Goal: Transaction & Acquisition: Book appointment/travel/reservation

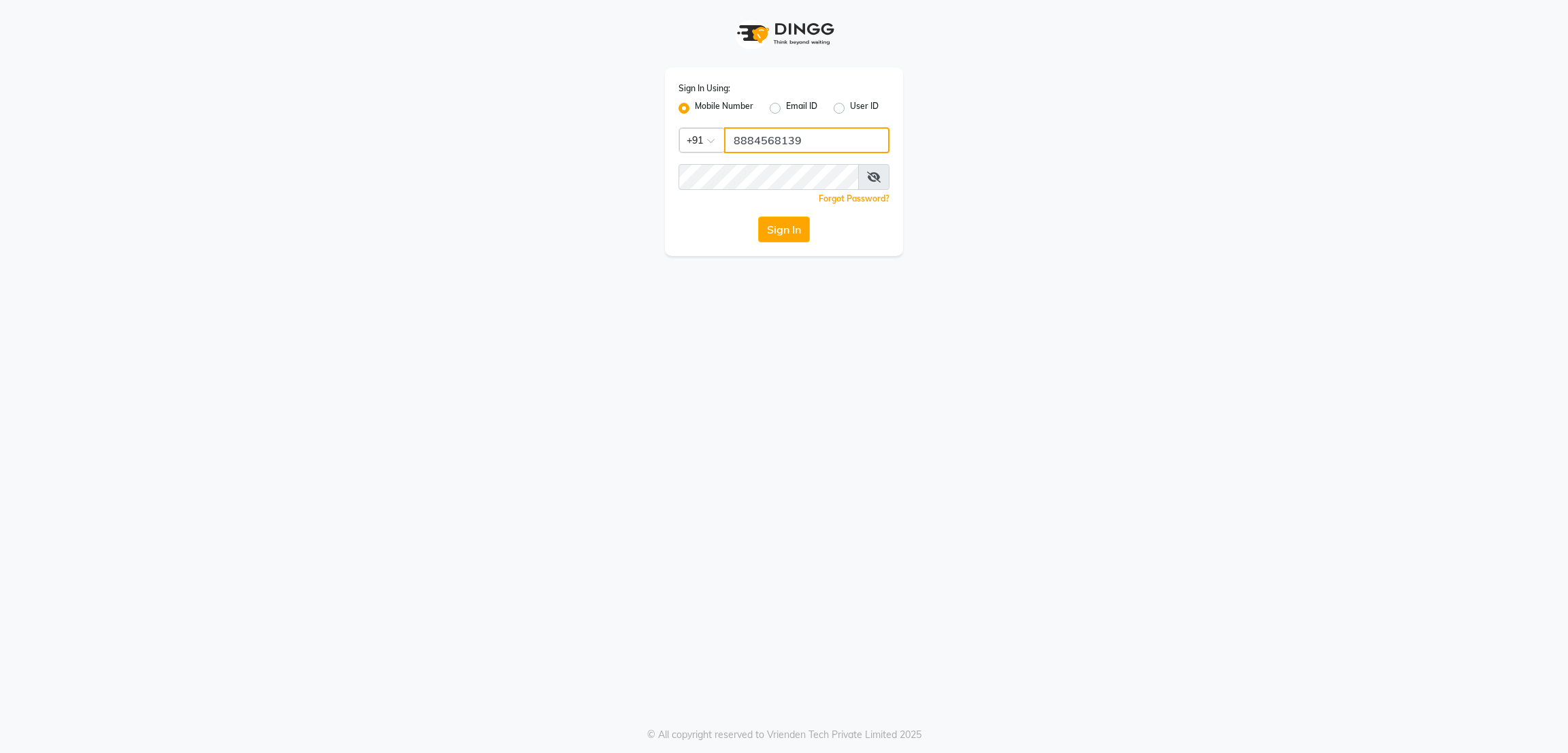
click at [811, 146] on input "8884568139" at bounding box center [807, 140] width 165 height 26
type input "8073170422"
click at [785, 229] on button "Sign In" at bounding box center [784, 229] width 52 height 26
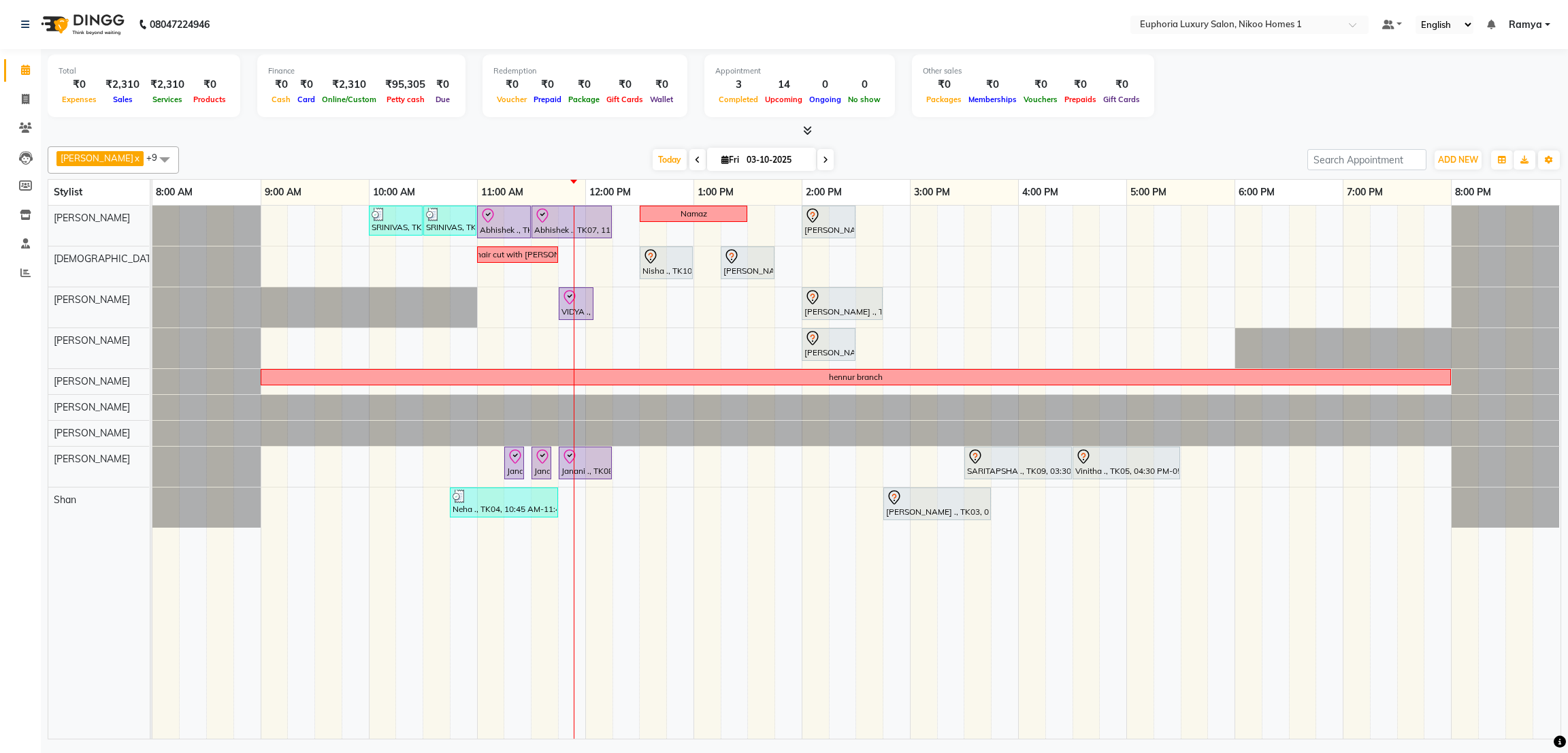
click at [151, 161] on span at bounding box center [164, 159] width 27 height 26
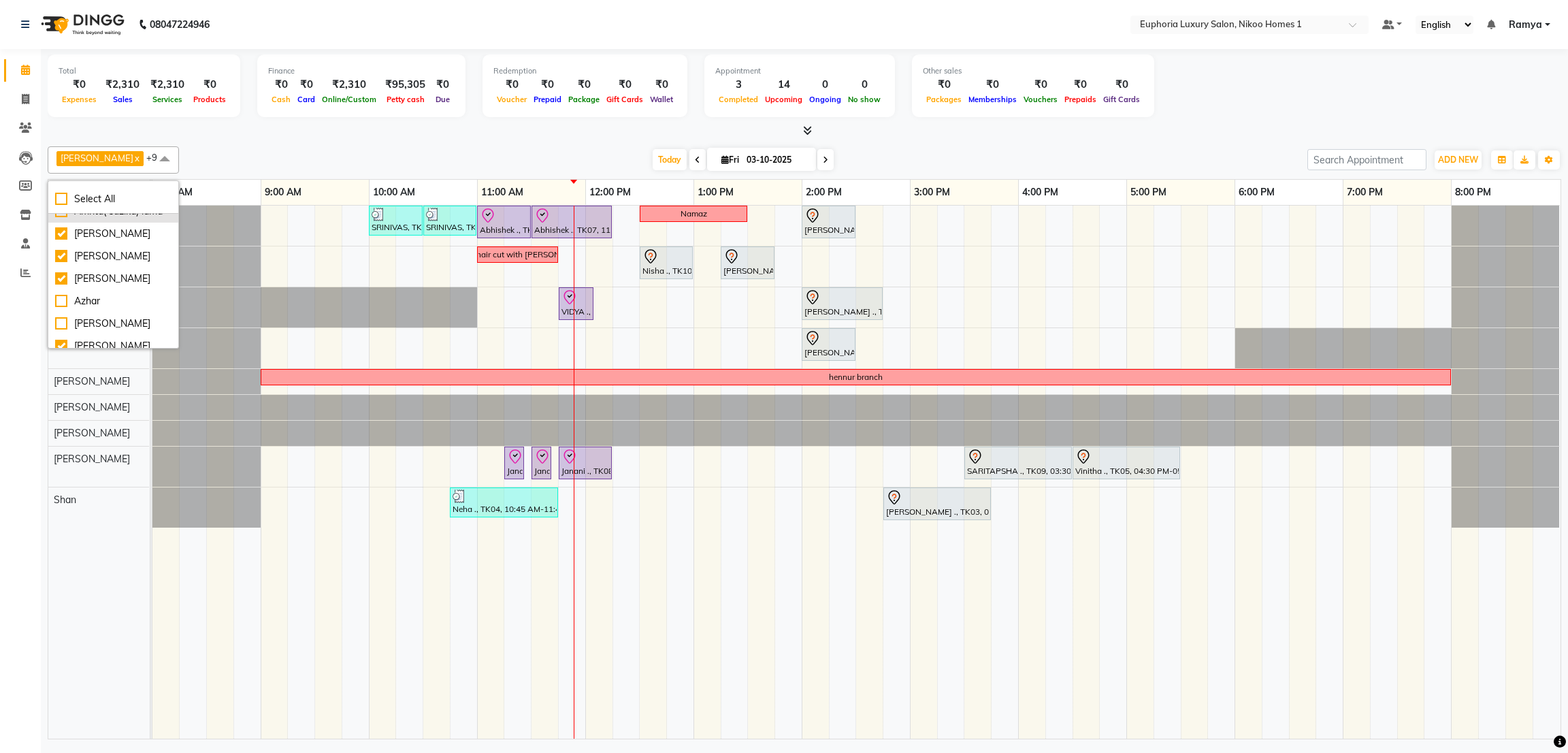
click at [84, 219] on div "Amrita( suzika) lama" at bounding box center [113, 212] width 116 height 14
checkbox input "true"
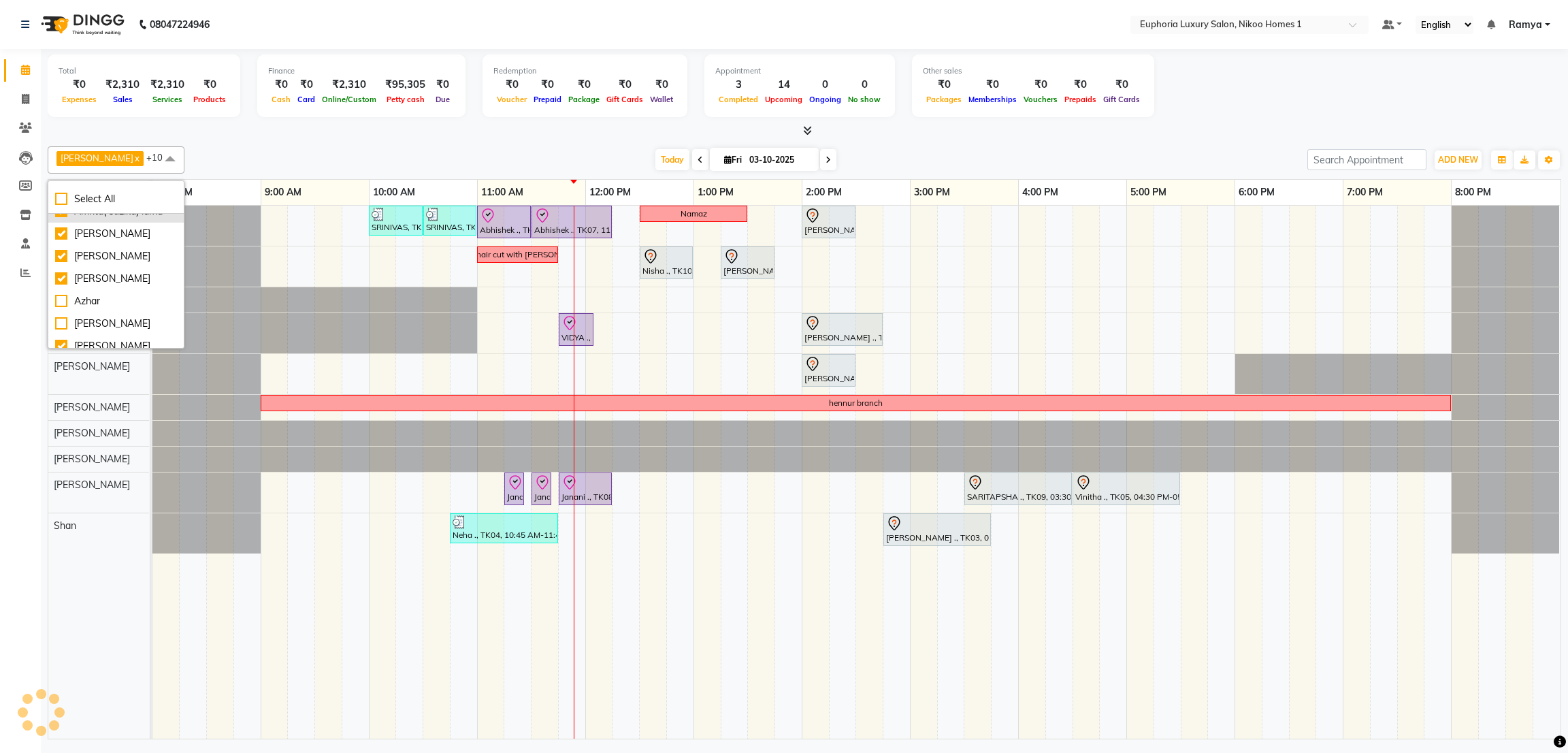
scroll to position [75, 0]
click at [204, 267] on div at bounding box center [207, 266] width 108 height 40
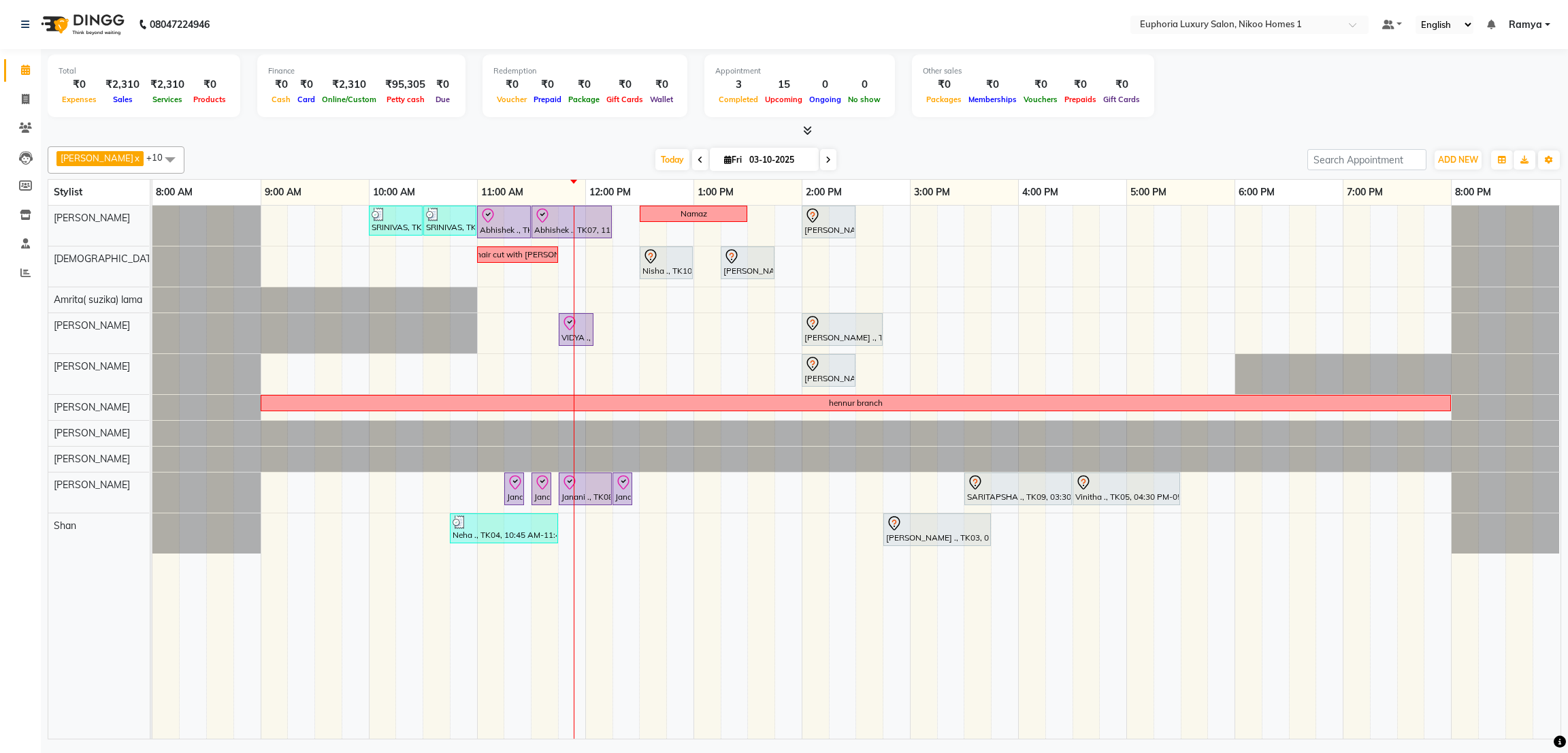
click at [698, 162] on icon at bounding box center [701, 160] width 6 height 8
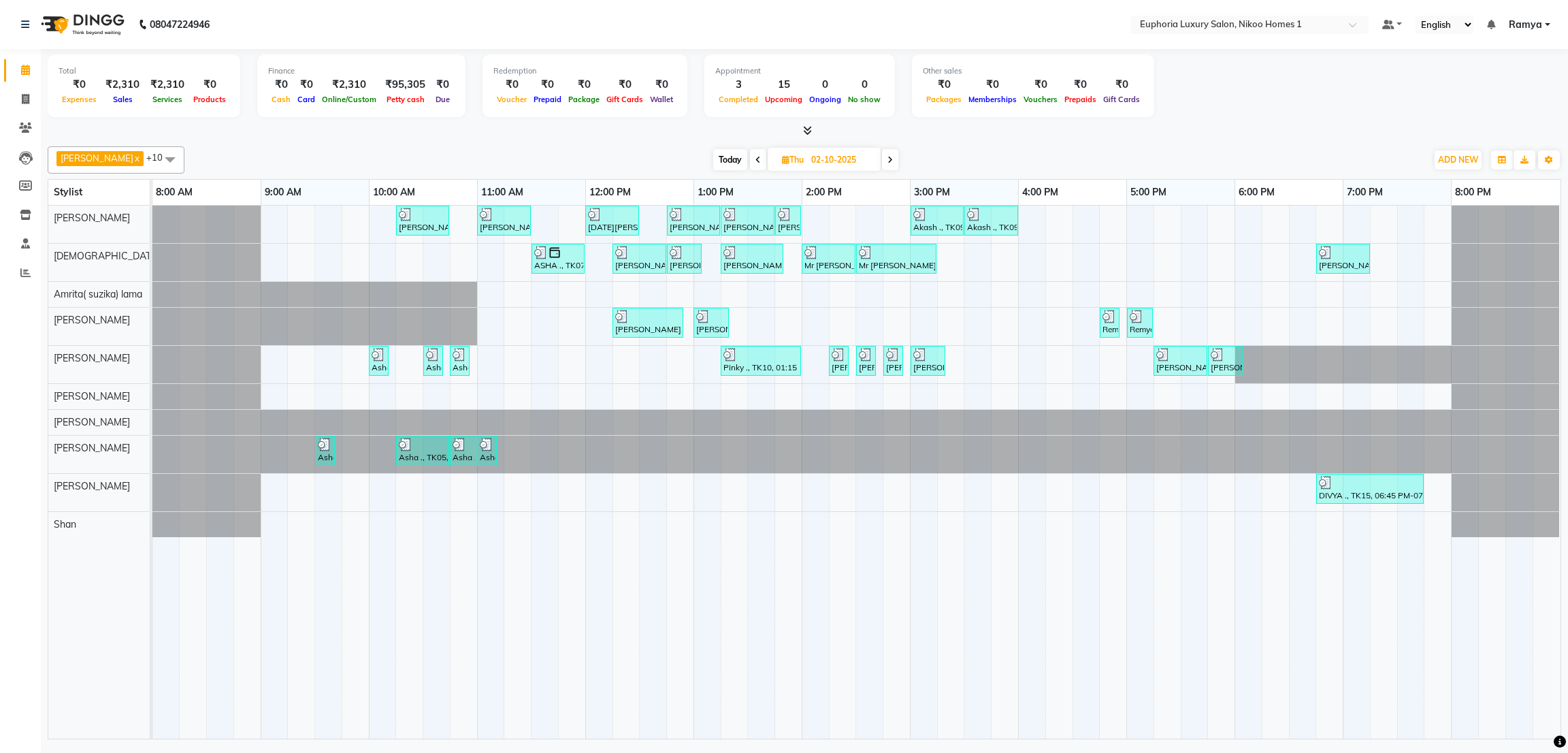
click at [750, 160] on span at bounding box center [758, 160] width 16 height 21
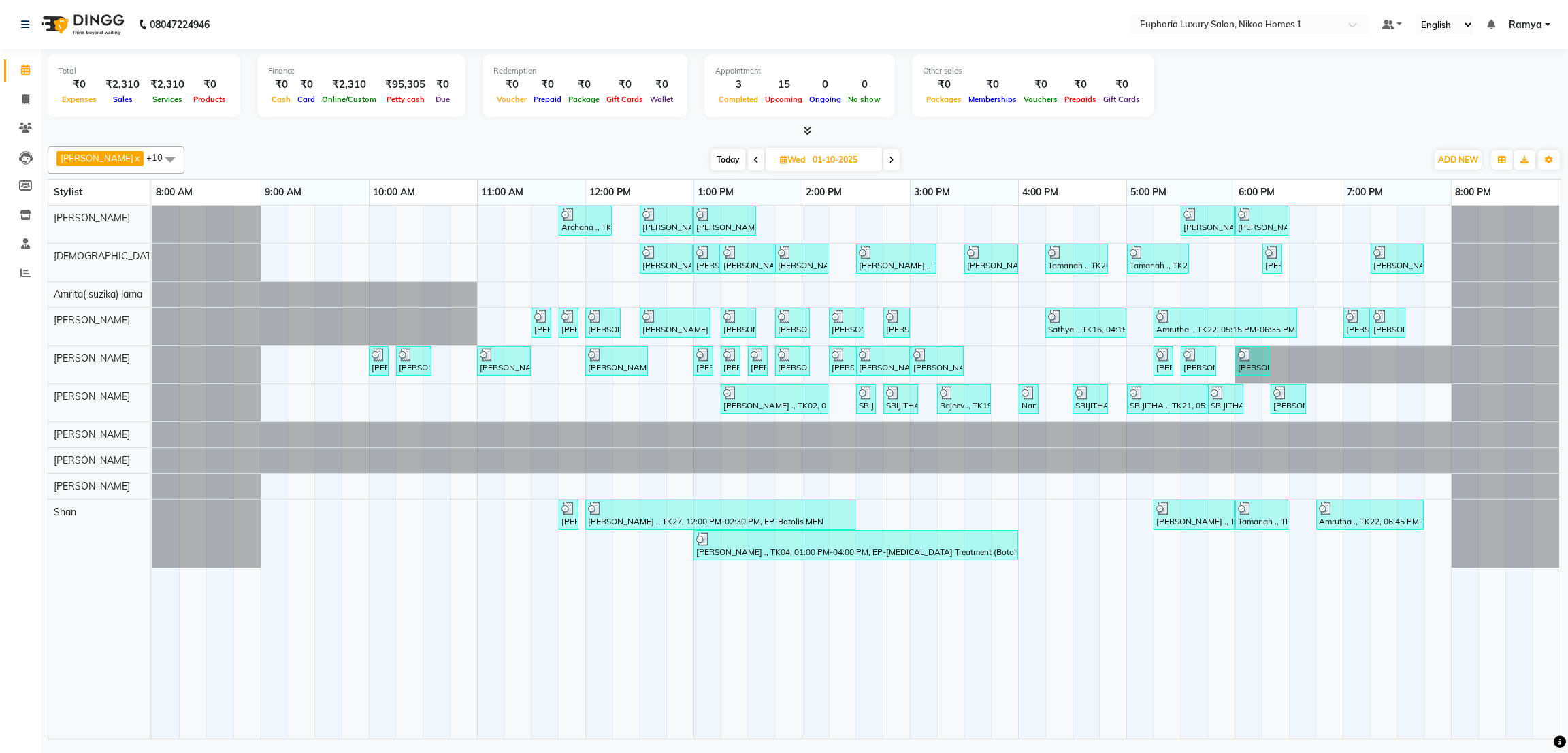
click at [748, 160] on span at bounding box center [756, 160] width 16 height 21
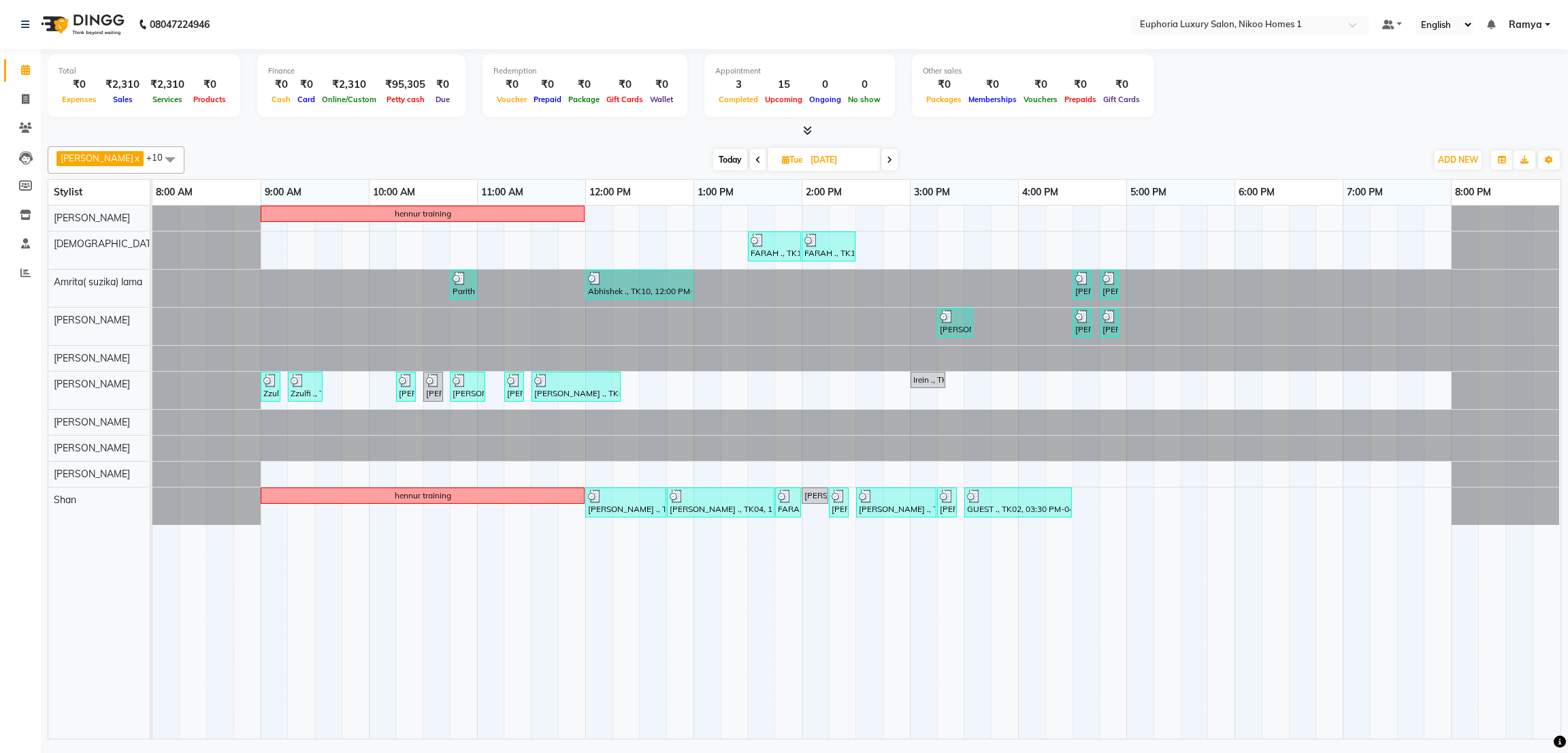
click at [879, 147] on div "Kishore K x [PERSON_NAME] x [PERSON_NAME] x [PERSON_NAME] x [PERSON_NAME] x [PE…" at bounding box center [804, 160] width 1513 height 27
click at [887, 161] on icon at bounding box center [889, 160] width 6 height 8
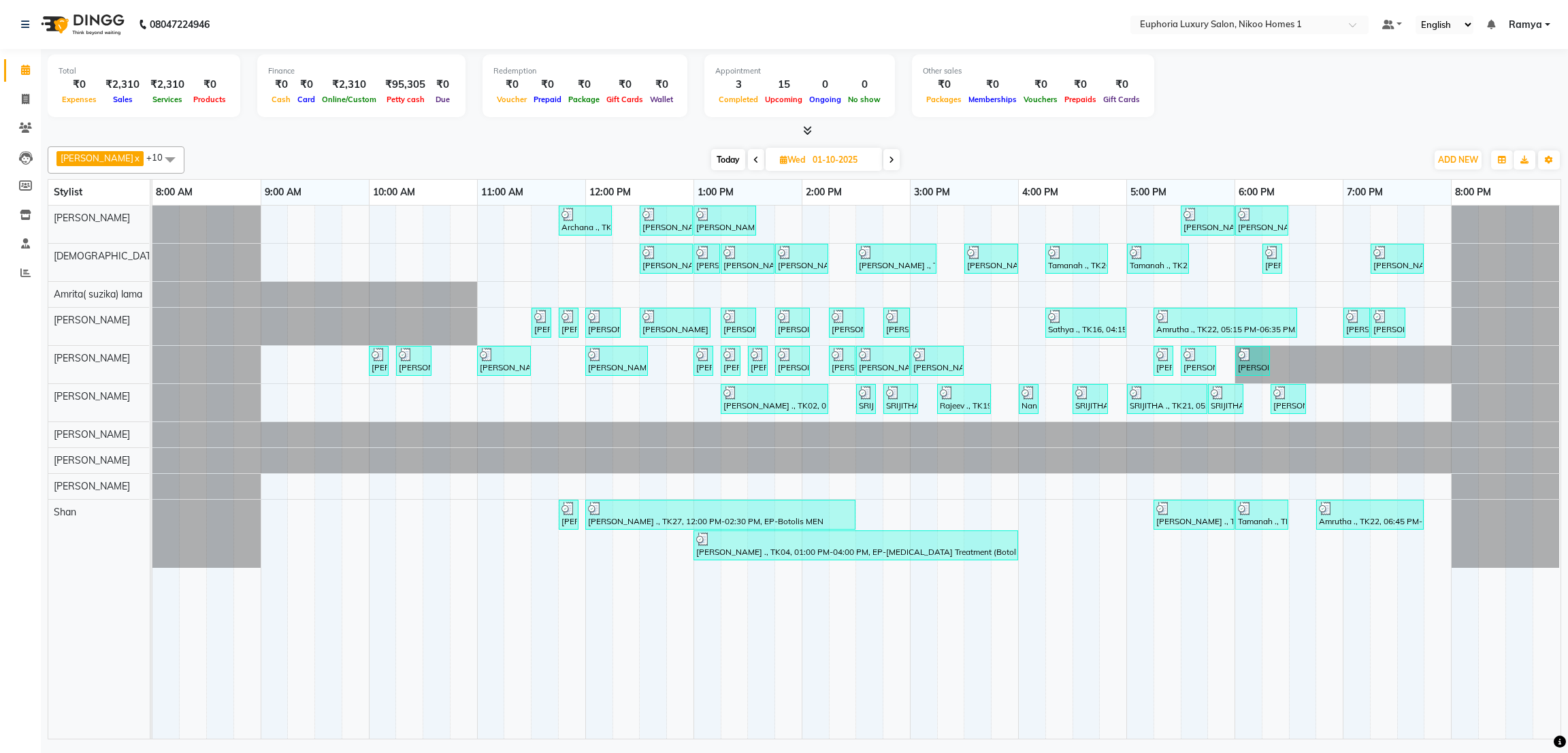
click at [883, 161] on span at bounding box center [891, 160] width 16 height 21
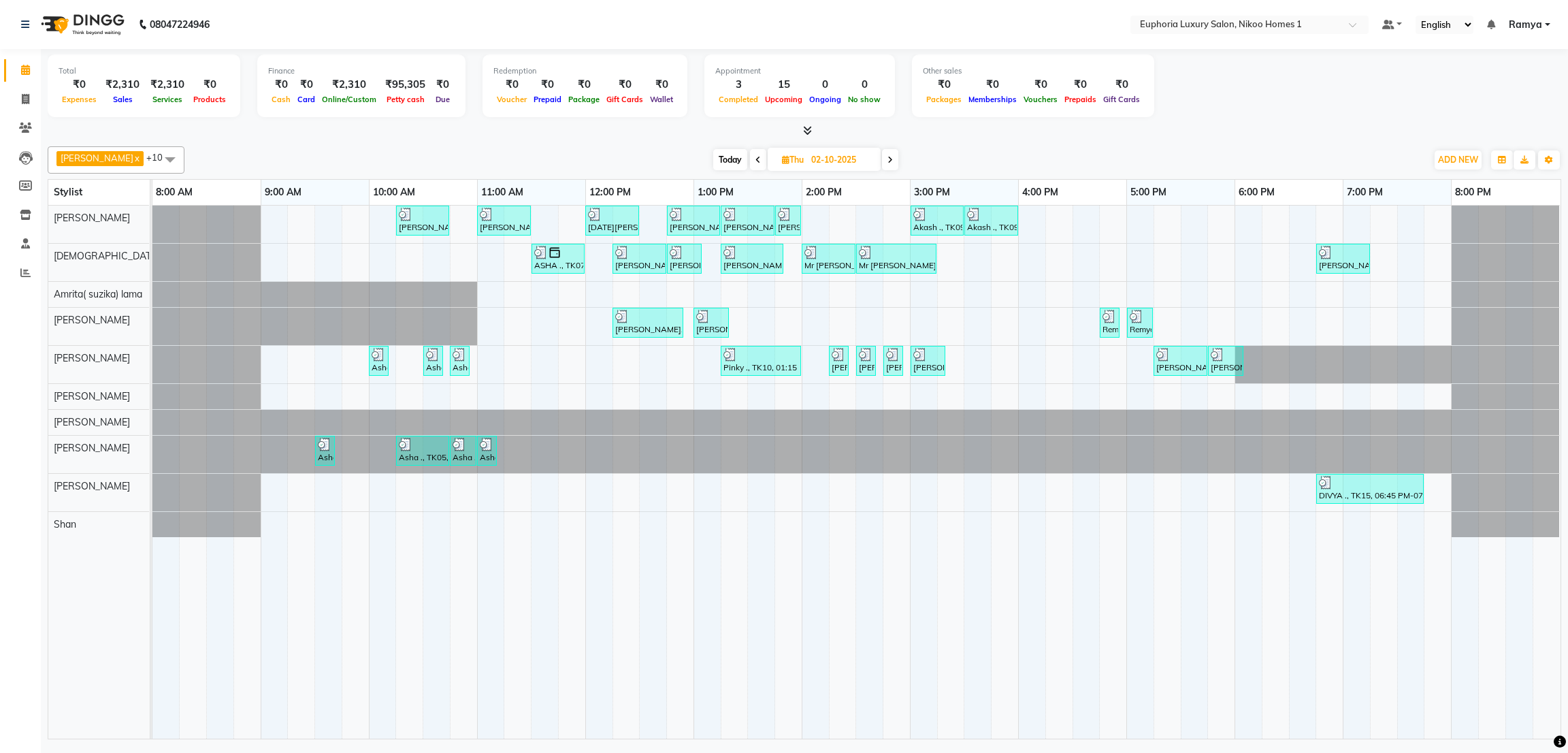
click at [887, 161] on icon at bounding box center [890, 160] width 6 height 8
type input "03-10-2025"
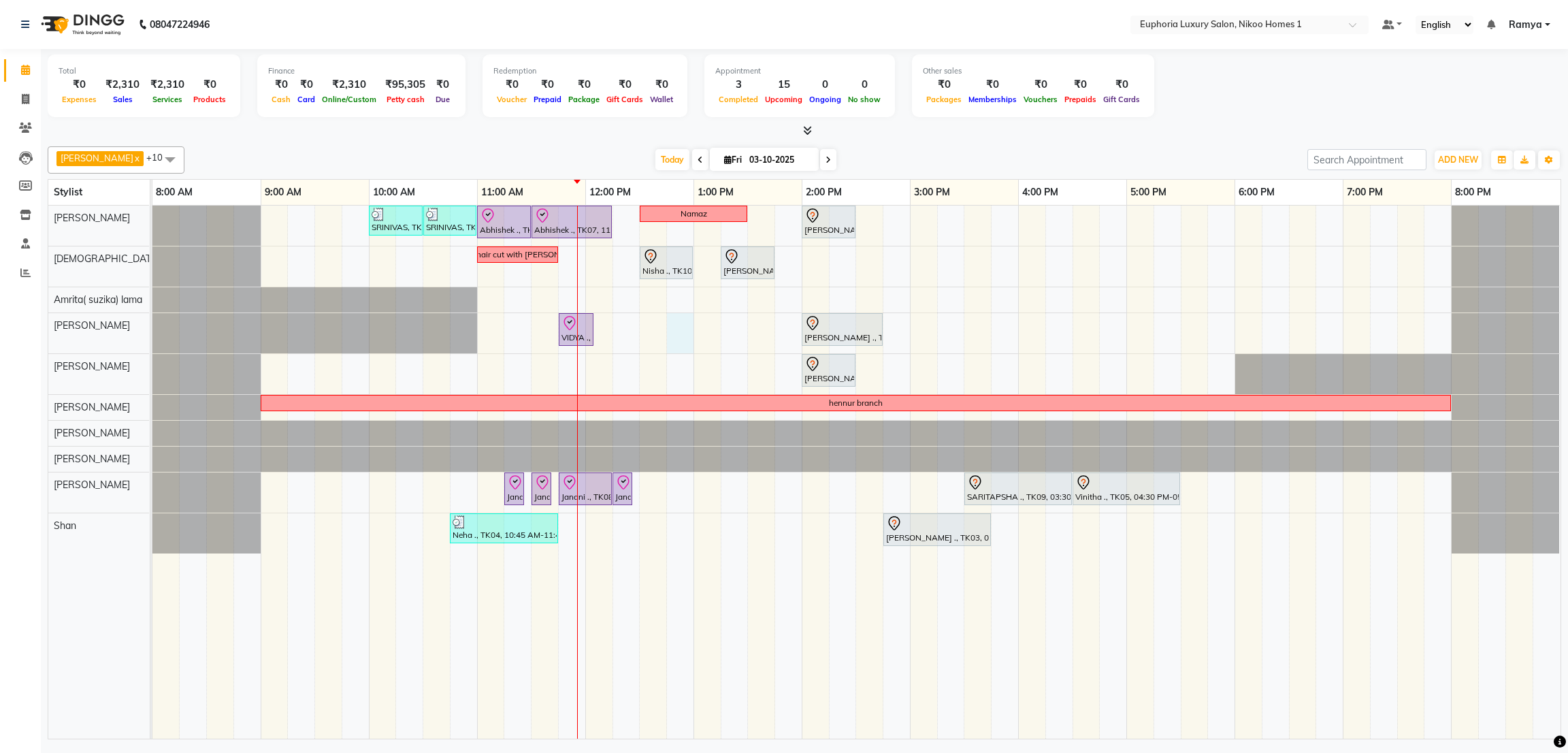
click at [670, 343] on div "SRINIVAS, TK06, 10:00 AM-10:30 AM, EL-HAIR CUT (Senior Stylist) with hairwash M…" at bounding box center [856, 472] width 1408 height 533
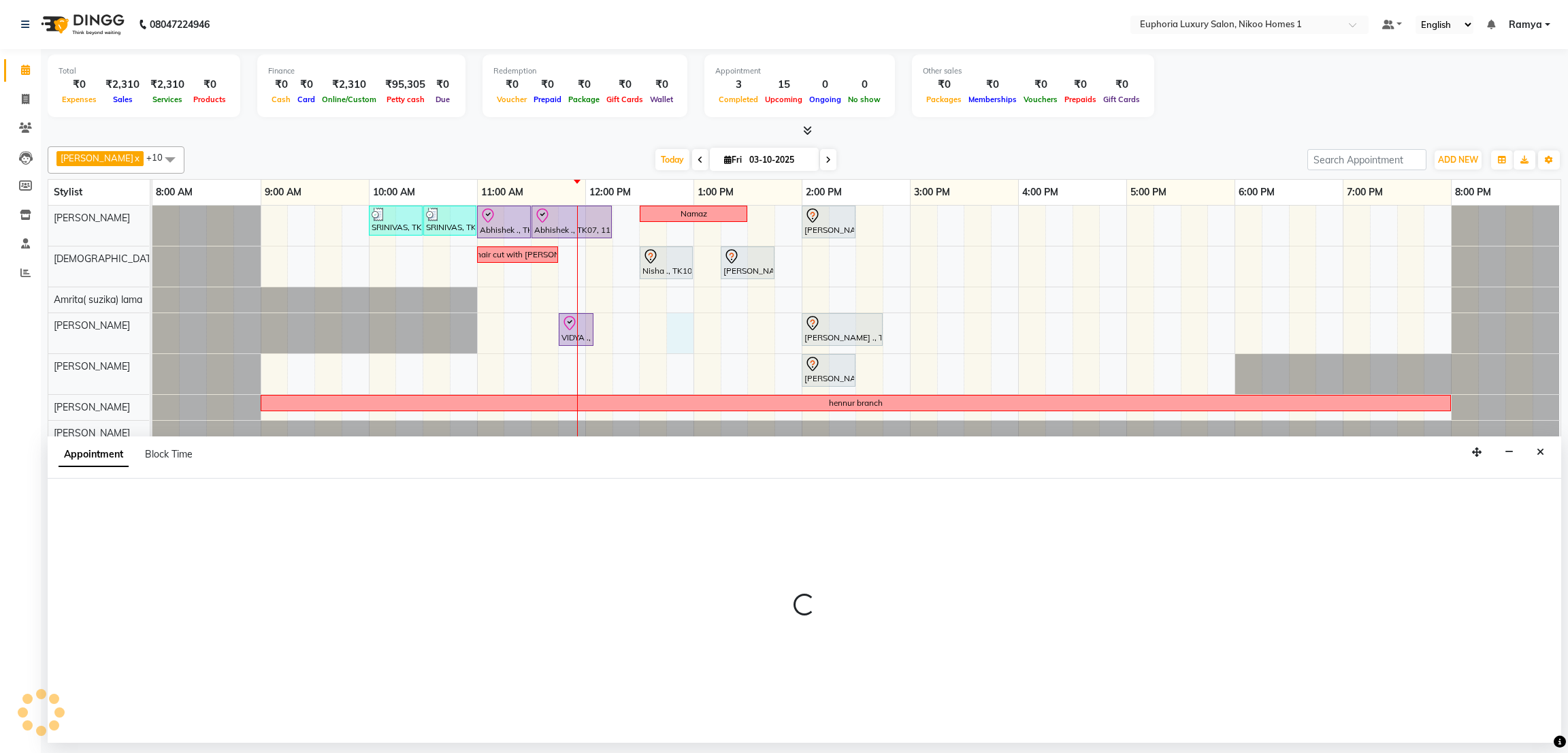
select select "81452"
select select "765"
select select "tentative"
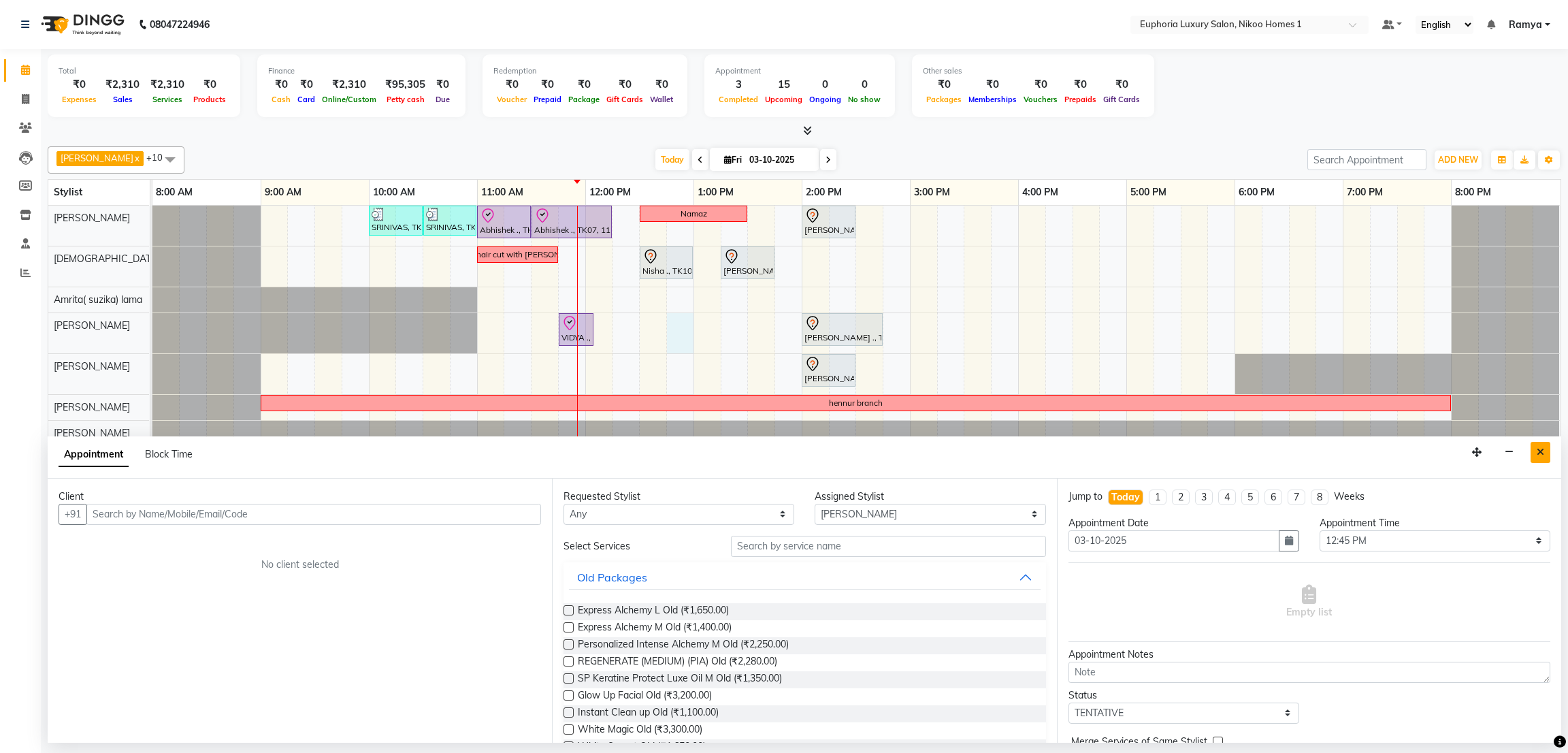
click at [1546, 449] on button "Close" at bounding box center [1540, 452] width 20 height 21
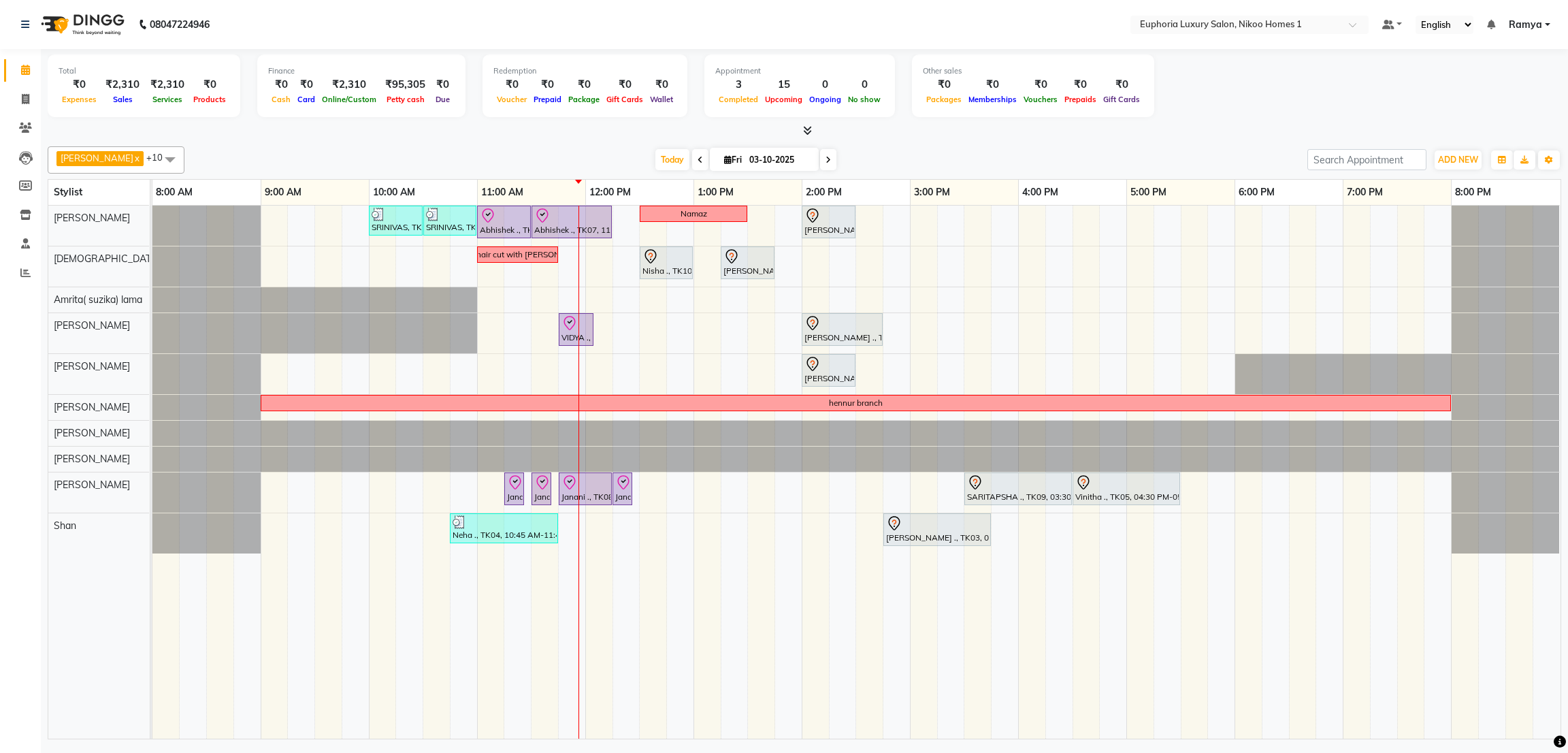
click at [810, 267] on div "SRINIVAS, TK06, 10:00 AM-10:30 AM, EL-HAIR CUT (Senior Stylist) with hairwash M…" at bounding box center [856, 472] width 1408 height 533
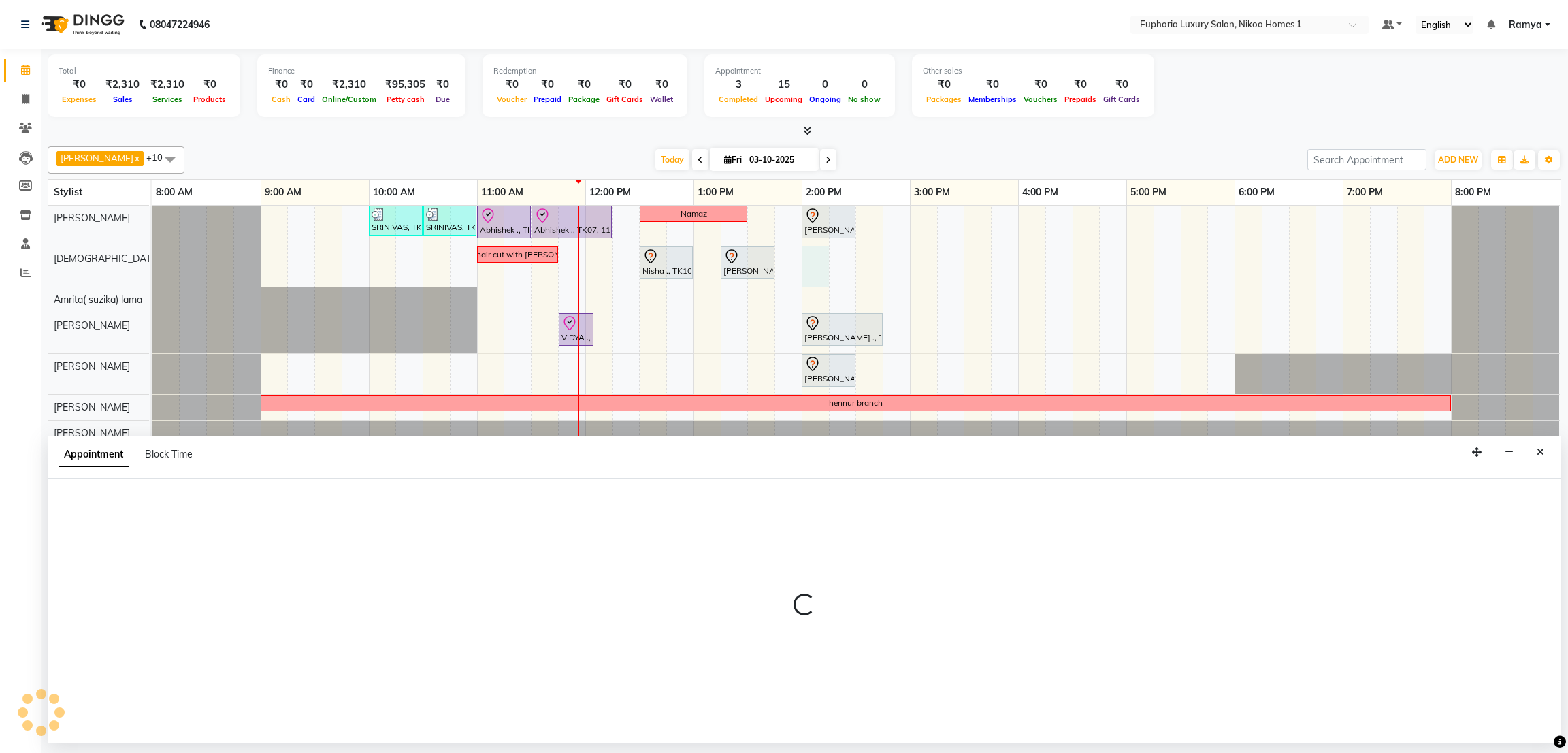
select select "85373"
select select "840"
select select "tentative"
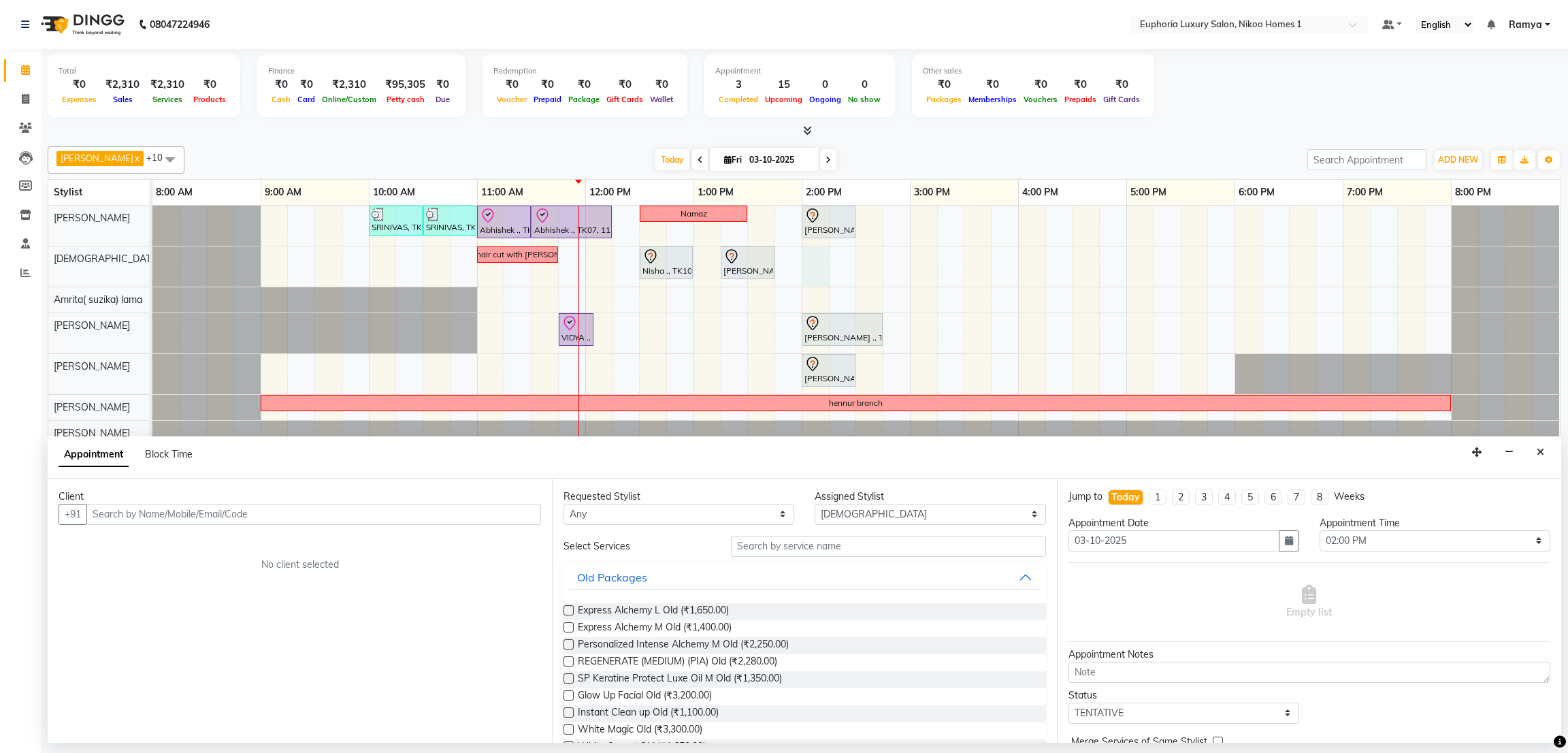
click at [389, 518] on input "text" at bounding box center [313, 514] width 454 height 21
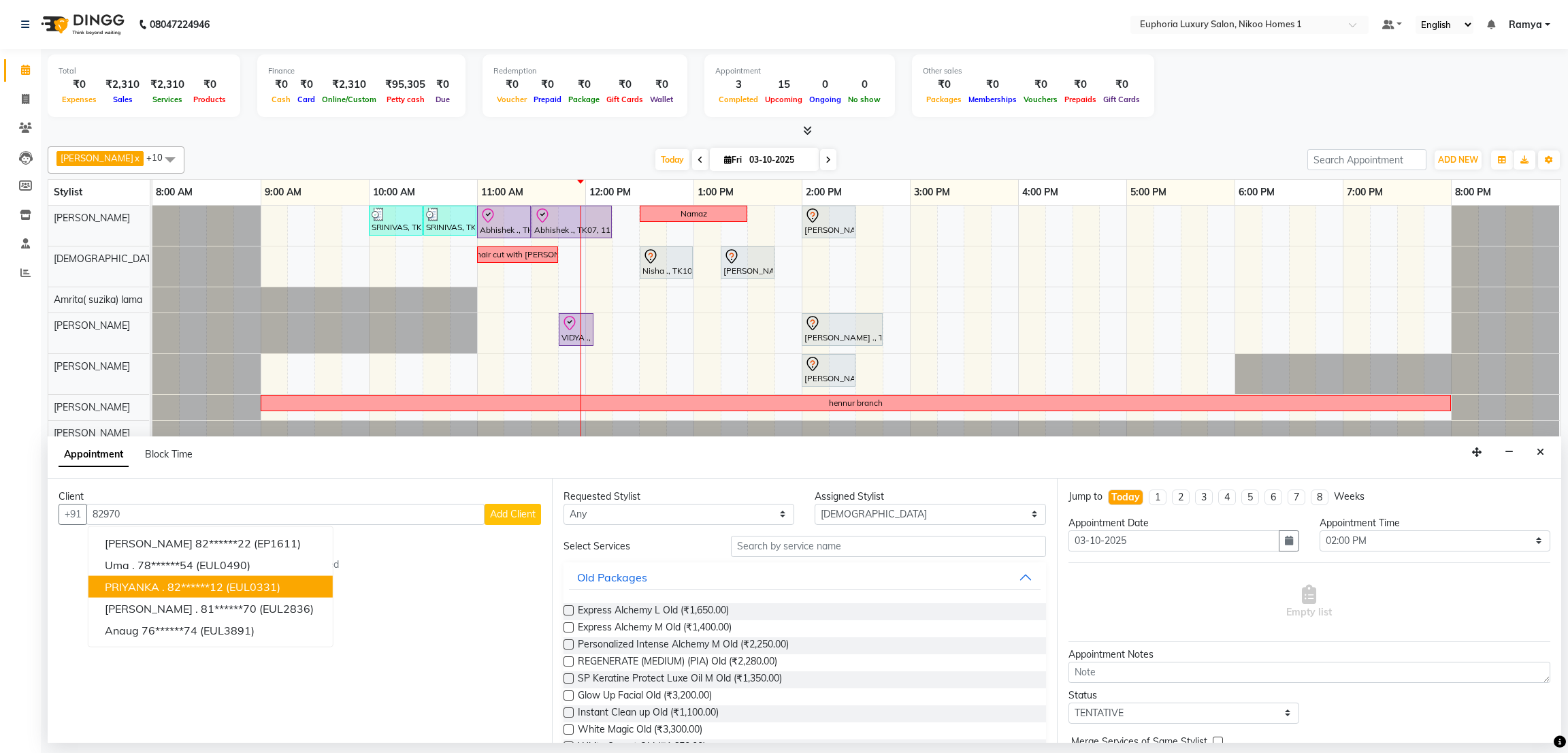
click at [199, 588] on ngb-highlight "82******12" at bounding box center [195, 586] width 56 height 14
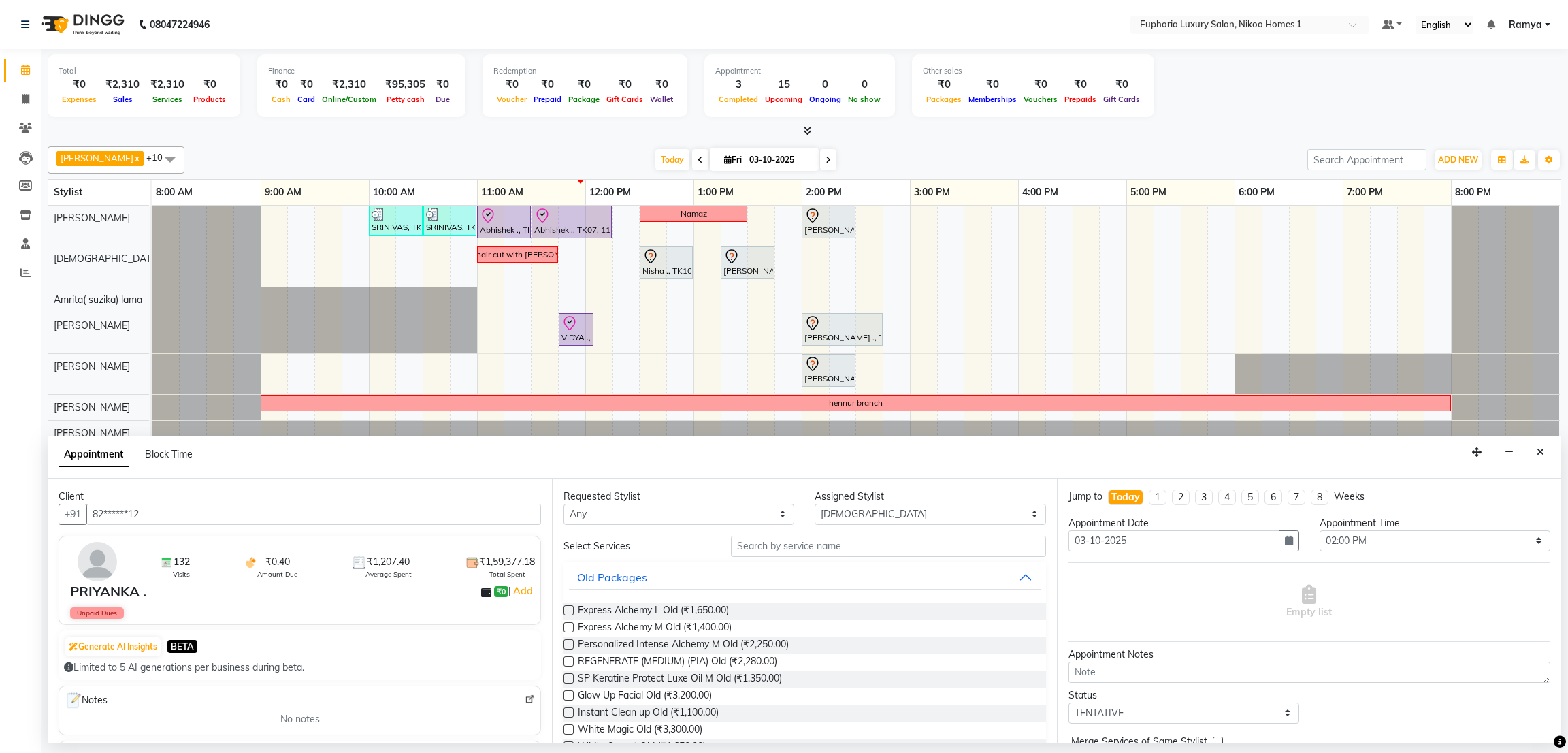
type input "82******12"
click at [815, 544] on input "text" at bounding box center [888, 546] width 315 height 21
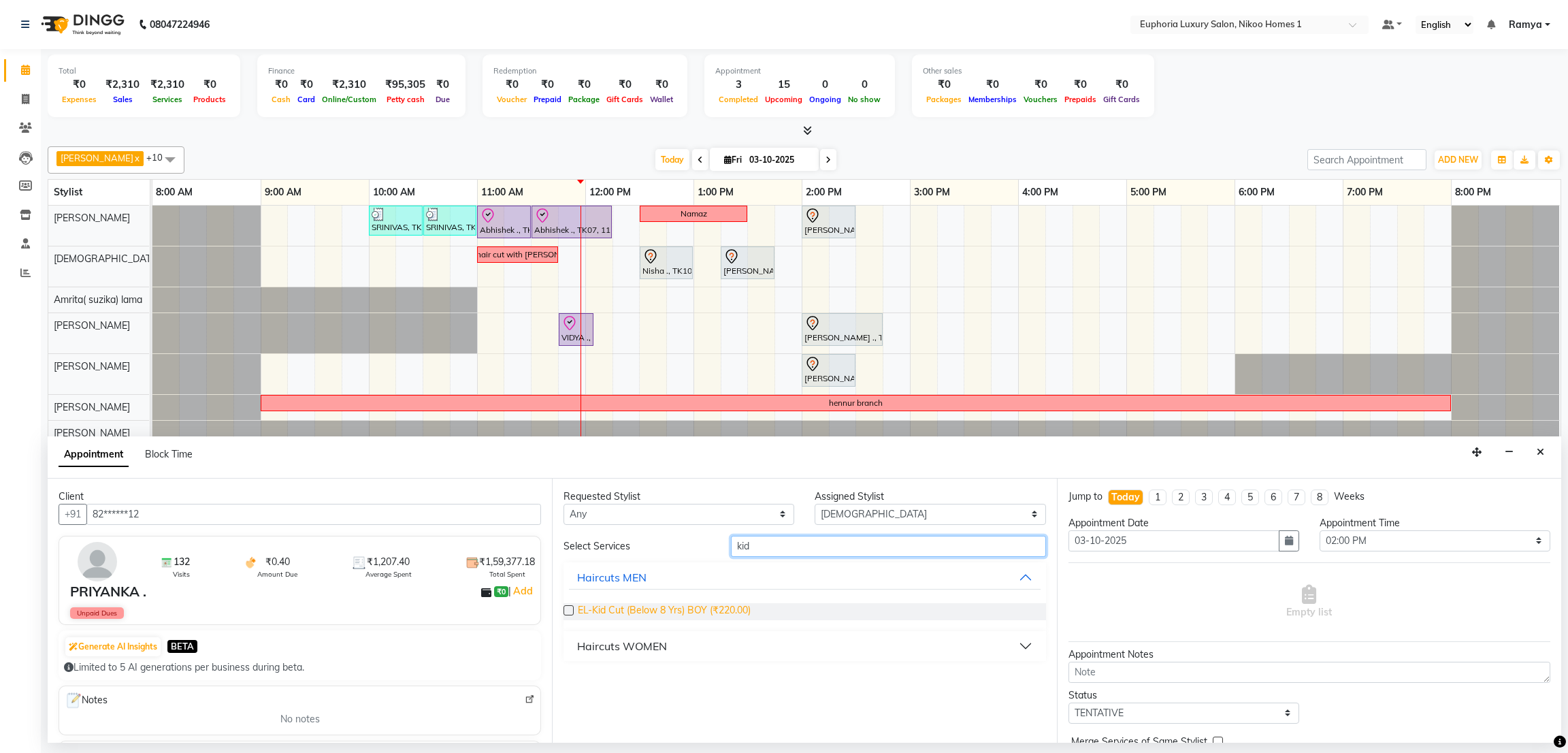
type input "kid"
click at [699, 612] on span "EL-Kid Cut (Below 8 Yrs) BOY (₹220.00)" at bounding box center [664, 612] width 173 height 17
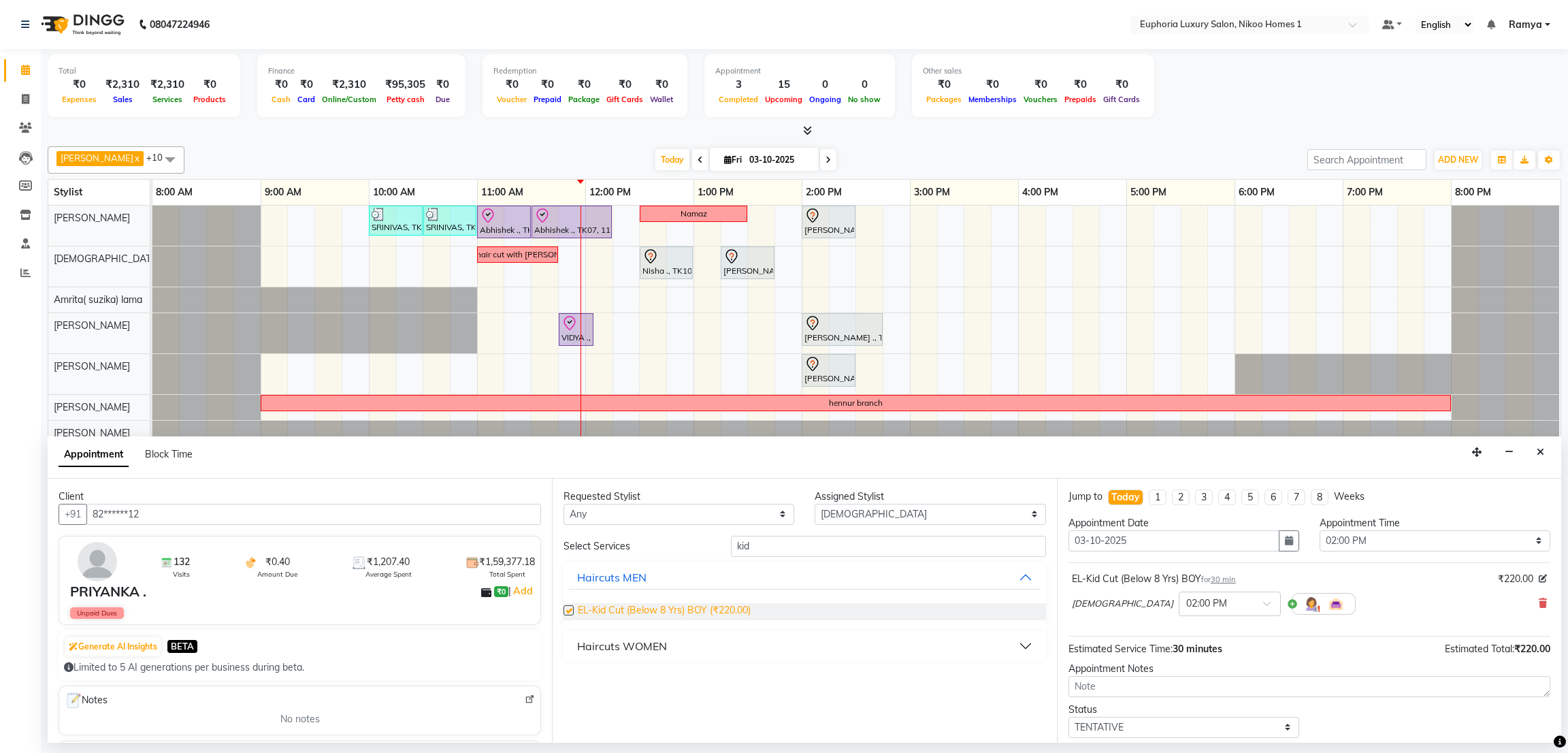
checkbox input "false"
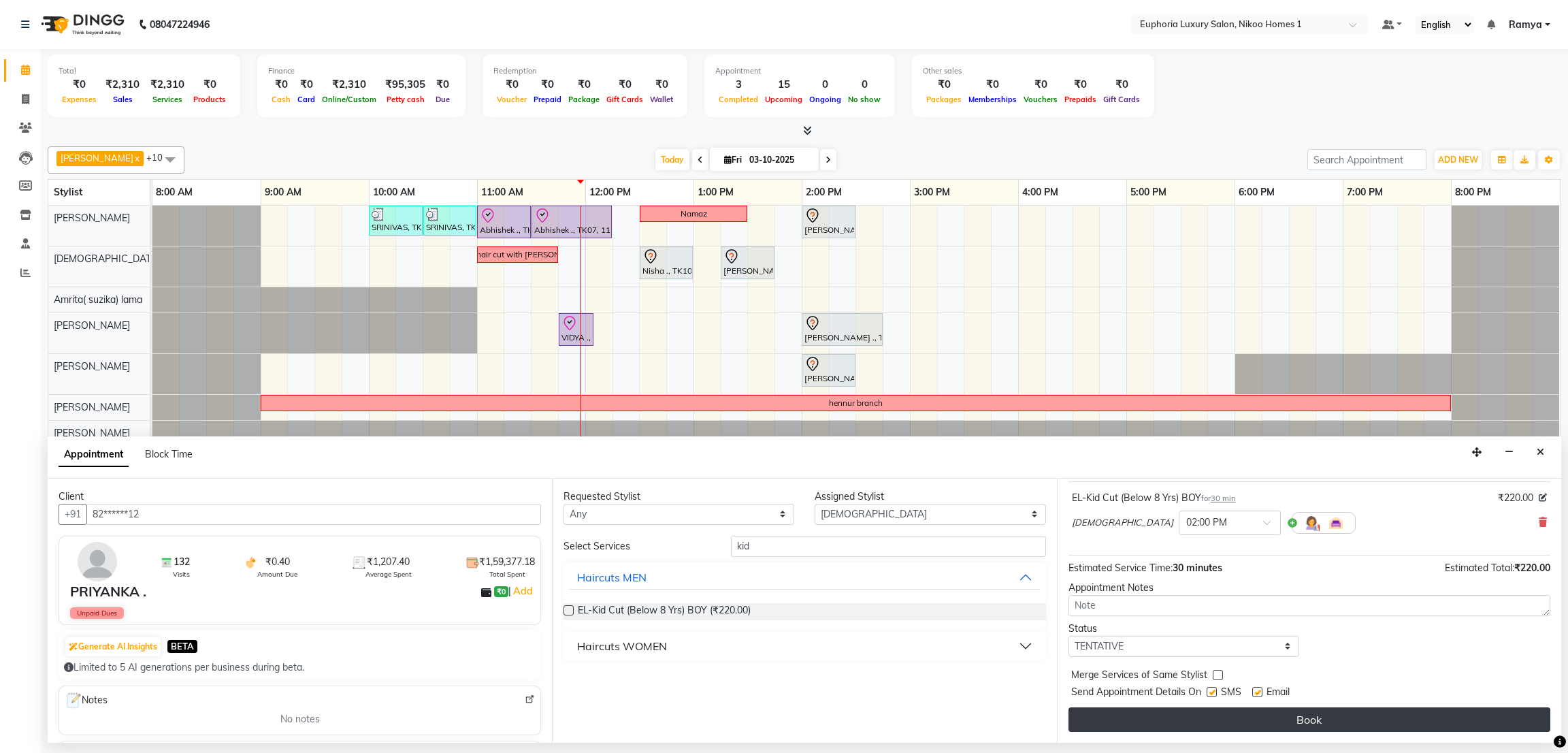
click at [1337, 720] on button "Book" at bounding box center [1309, 720] width 482 height 24
